Goal: Information Seeking & Learning: Learn about a topic

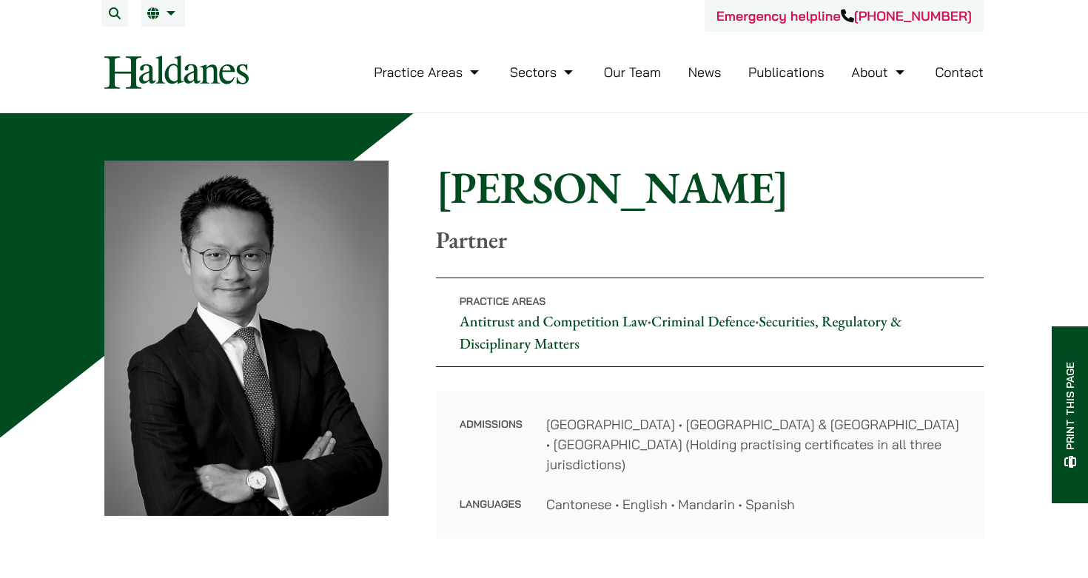
scroll to position [644, 0]
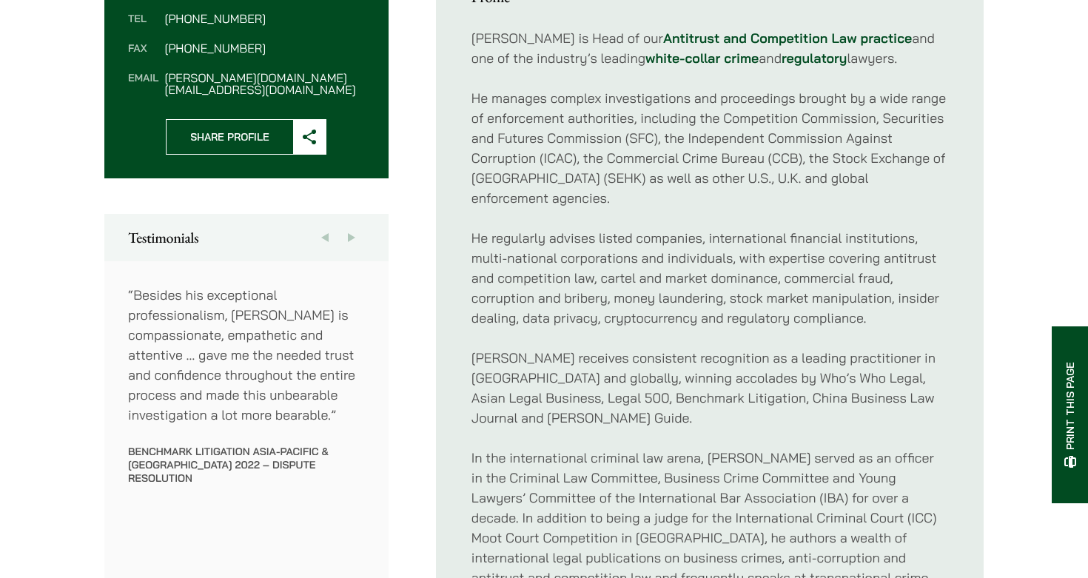
click at [699, 448] on p "In the international criminal law arena, Felix served as an officer in the Crim…" at bounding box center [709, 528] width 476 height 160
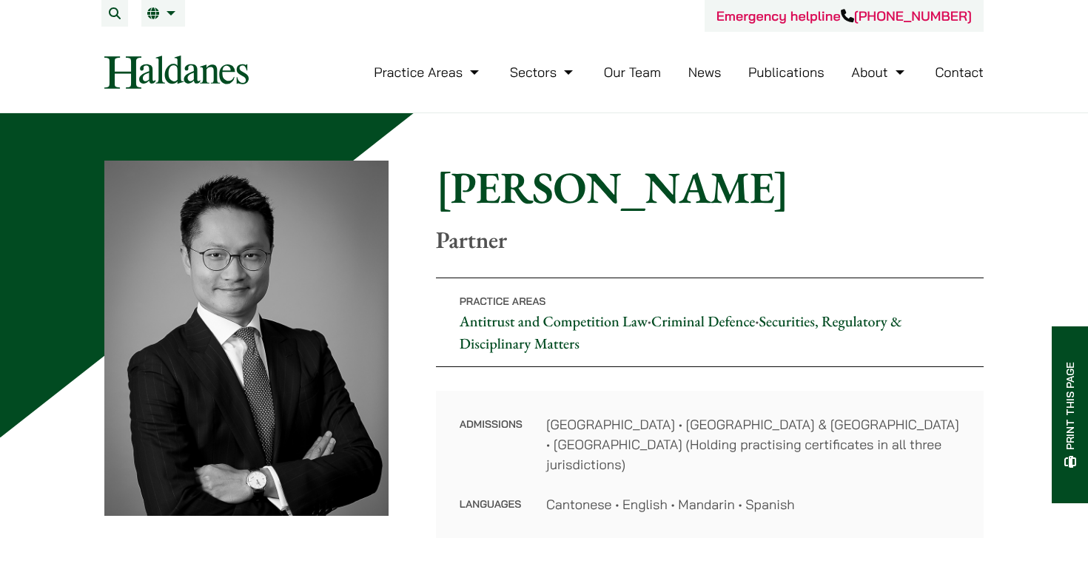
scroll to position [0, 0]
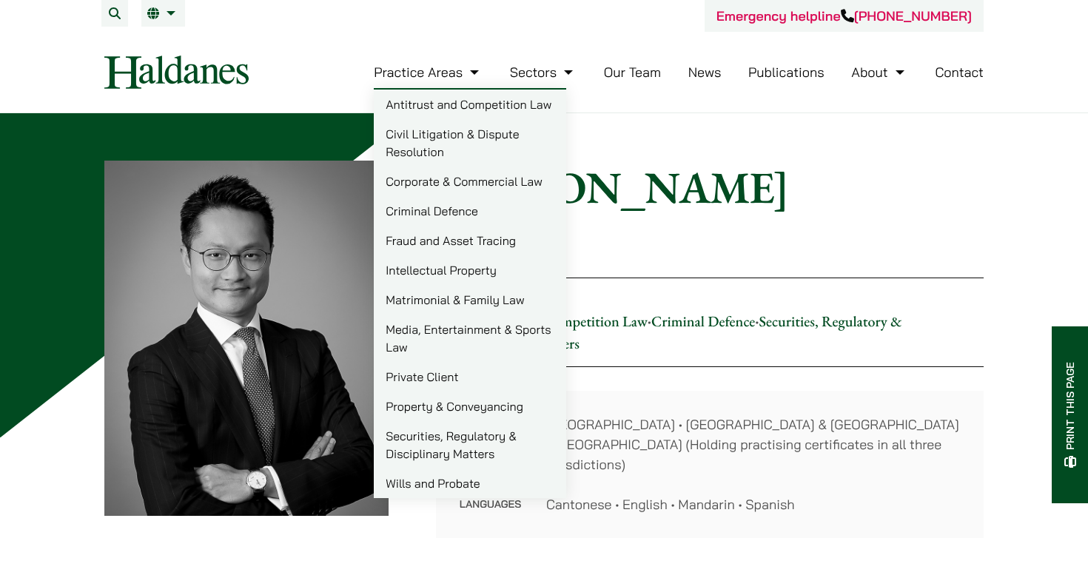
click at [458, 109] on link "Antitrust and Competition Law" at bounding box center [470, 105] width 192 height 30
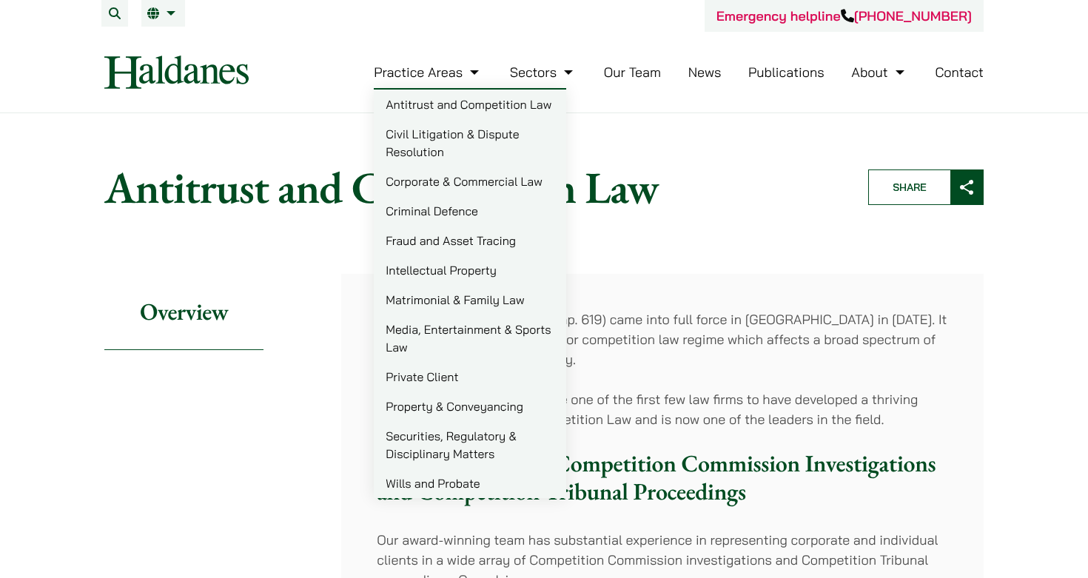
click at [469, 266] on link "Intellectual Property" at bounding box center [470, 270] width 192 height 30
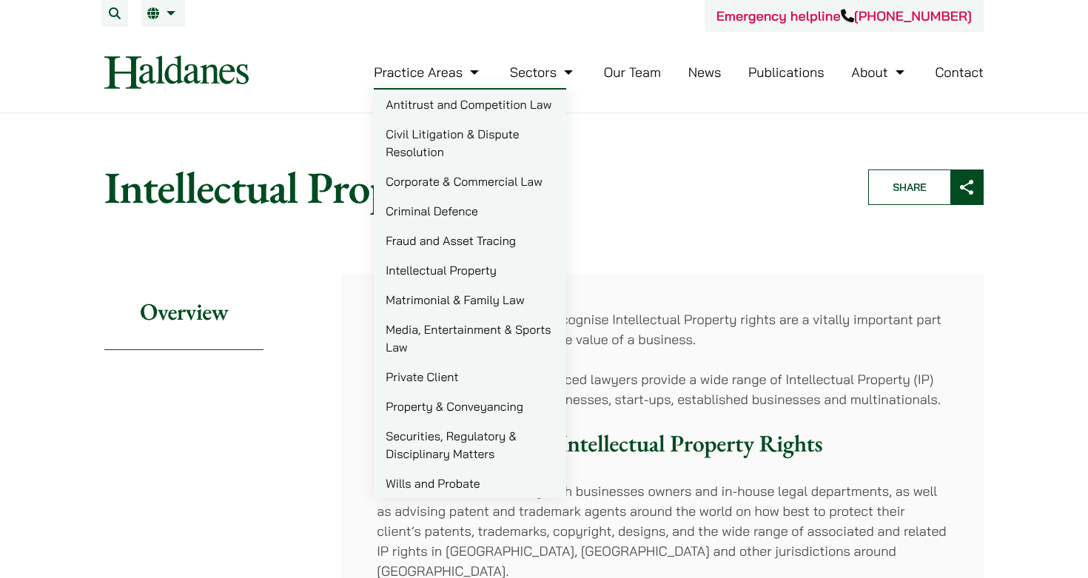
click at [482, 304] on link "Matrimonial & Family Law" at bounding box center [470, 300] width 192 height 30
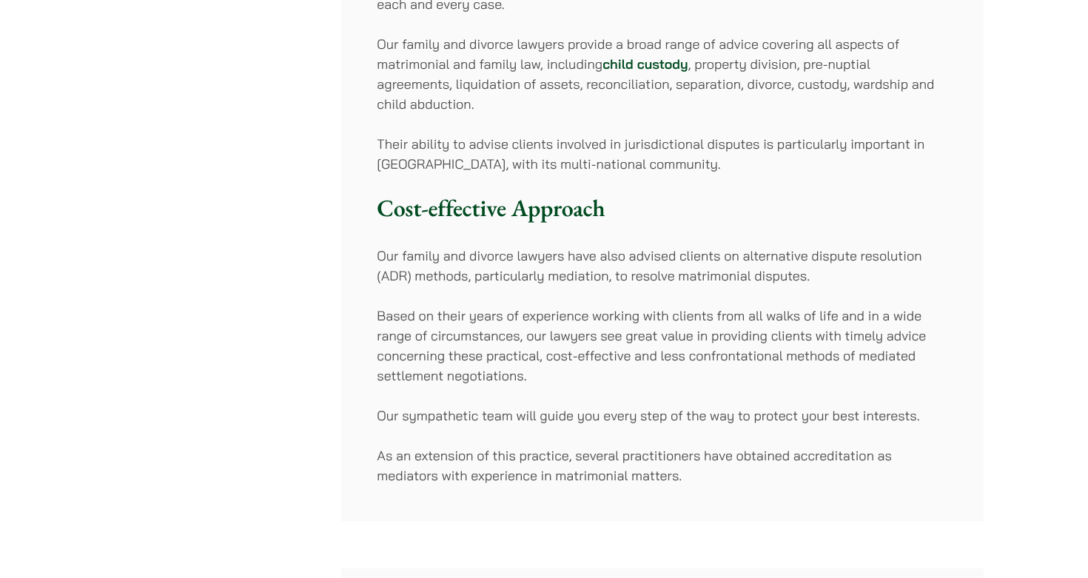
scroll to position [606, 0]
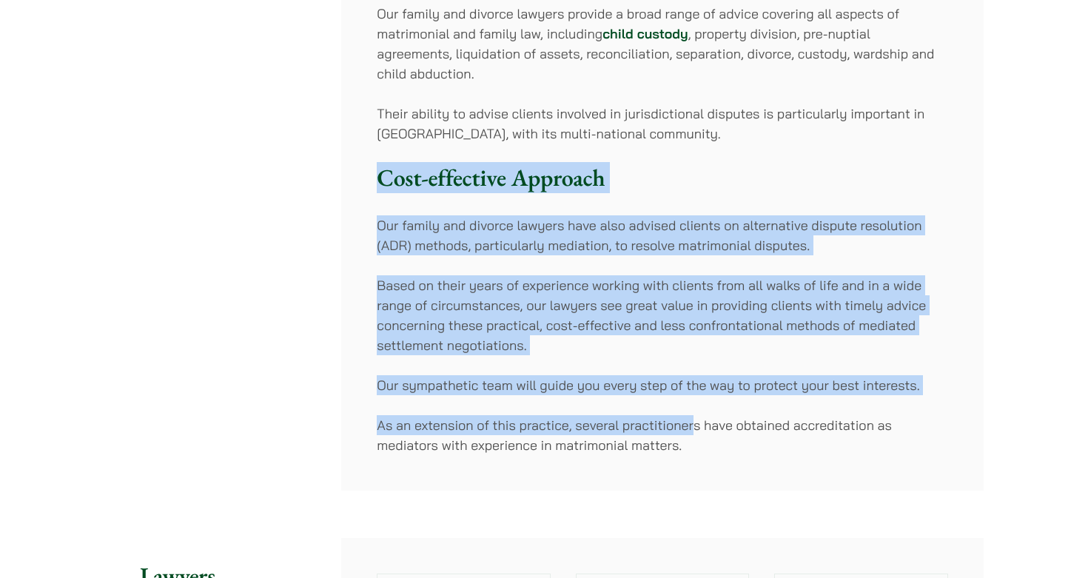
drag, startPoint x: 382, startPoint y: 166, endPoint x: 692, endPoint y: 415, distance: 397.8
click at [692, 415] on div "[PERSON_NAME]’ multi-award-winning Matrimonial and Family Law team has earned a…" at bounding box center [662, 79] width 642 height 823
click at [692, 415] on p "As an extension of this practice, several practitioners have obtained accredita…" at bounding box center [662, 435] width 571 height 40
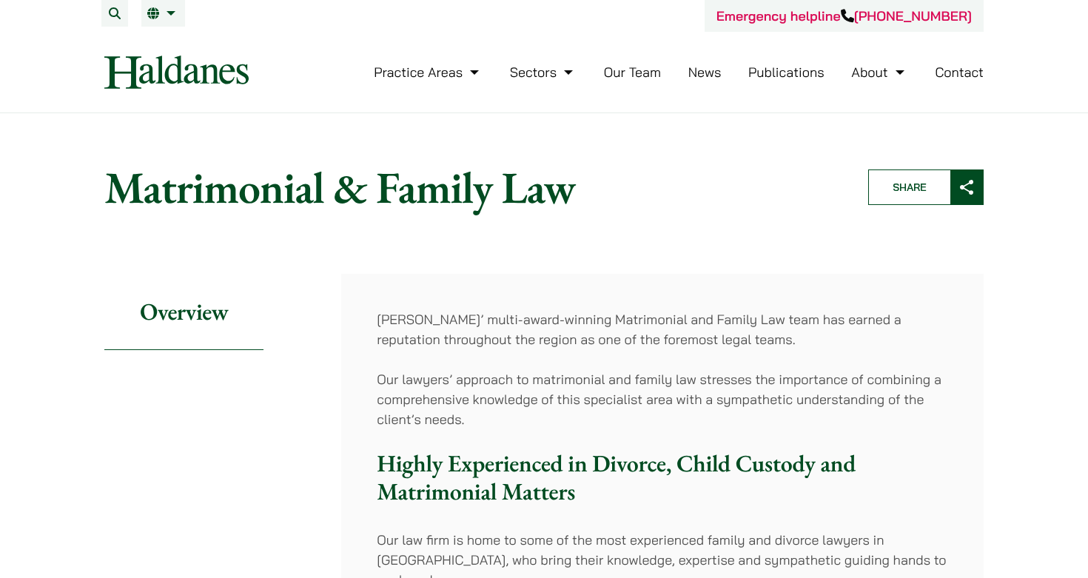
scroll to position [0, 0]
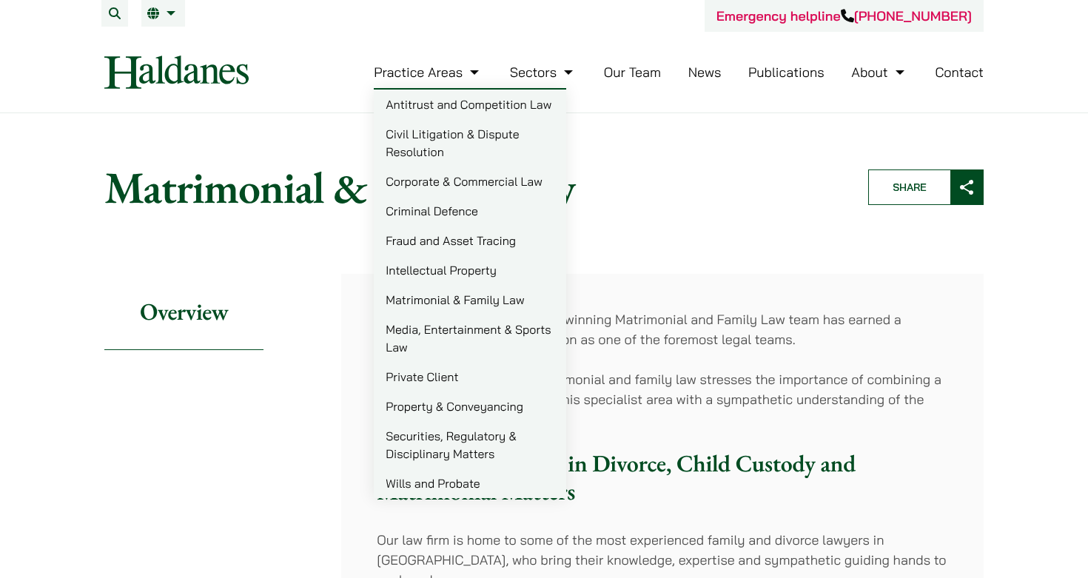
click at [487, 334] on link "Media, Entertainment & Sports Law" at bounding box center [470, 337] width 192 height 47
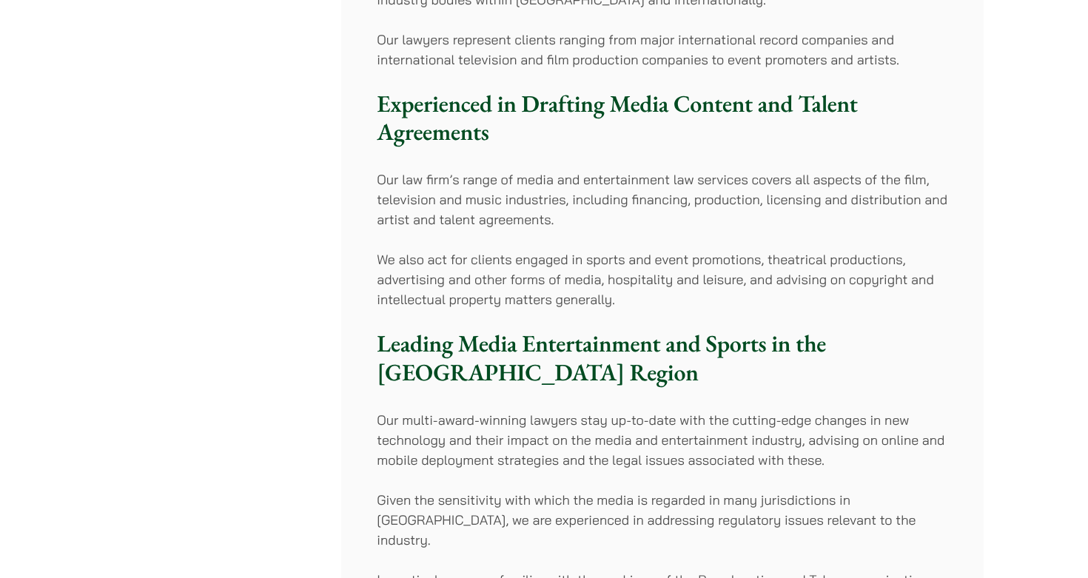
scroll to position [507, 0]
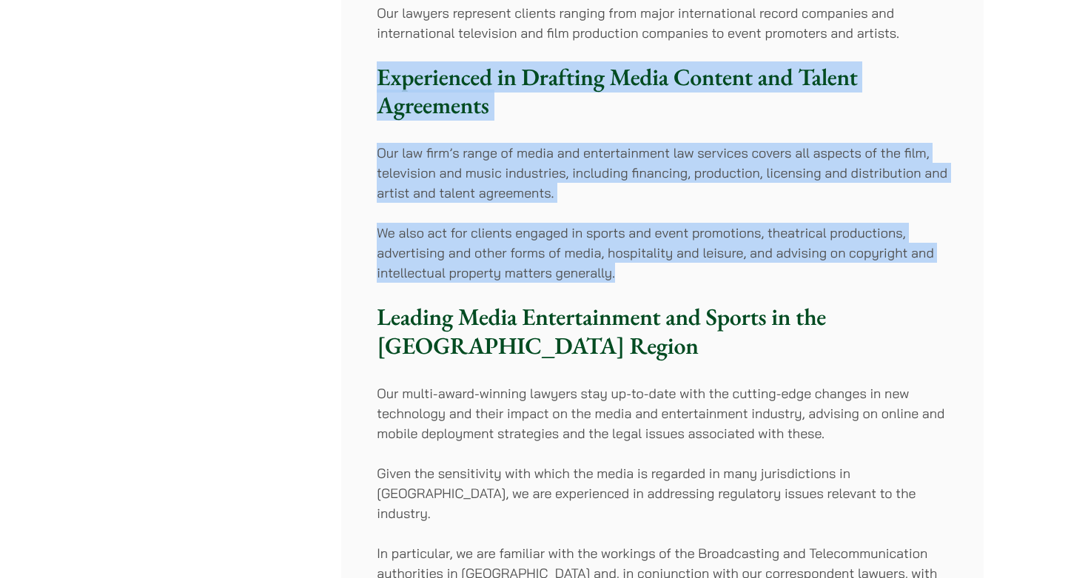
drag, startPoint x: 378, startPoint y: 78, endPoint x: 635, endPoint y: 267, distance: 319.0
click at [635, 267] on div "In the fast-moving and rapidly developing field of media and entertainment law,…" at bounding box center [662, 282] width 642 height 1031
click at [635, 267] on p "We also act for clients engaged in sports and event promotions, theatrical prod…" at bounding box center [662, 253] width 571 height 60
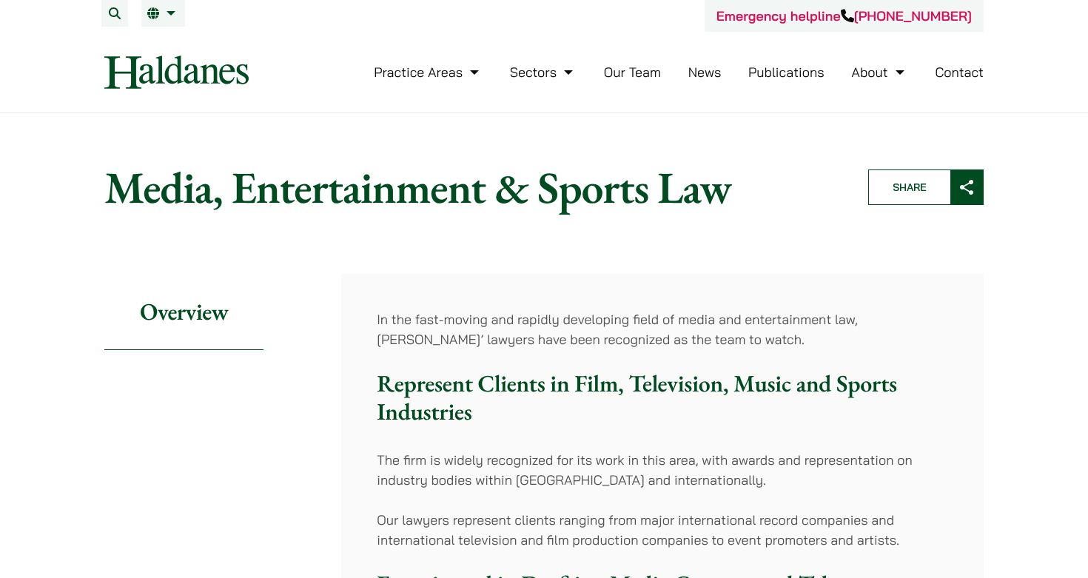
scroll to position [0, 0]
